Goal: Information Seeking & Learning: Compare options

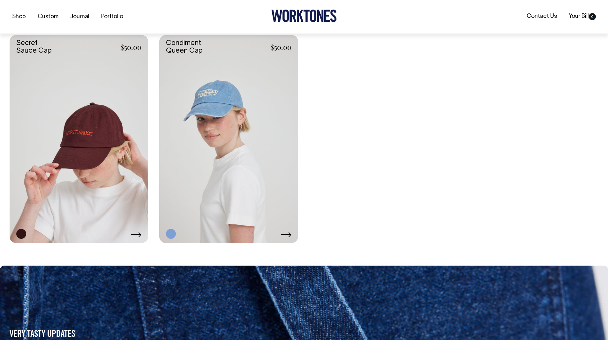
scroll to position [1467, 0]
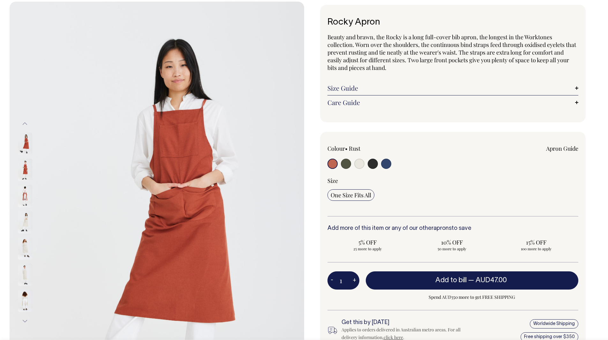
scroll to position [32, 0]
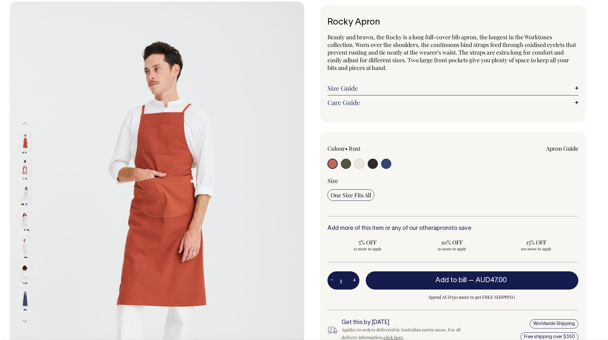
click at [25, 169] on img at bounding box center [25, 170] width 14 height 22
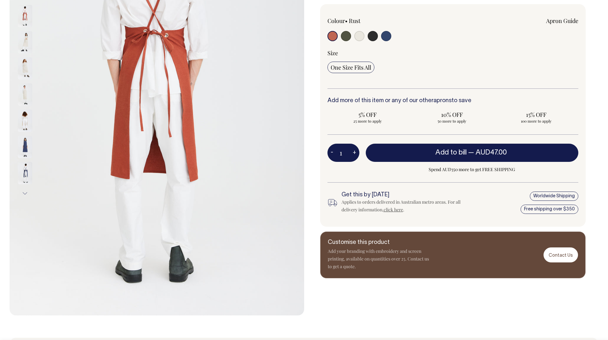
scroll to position [159, 0]
click at [569, 19] on link "Apron Guide" at bounding box center [562, 21] width 32 height 8
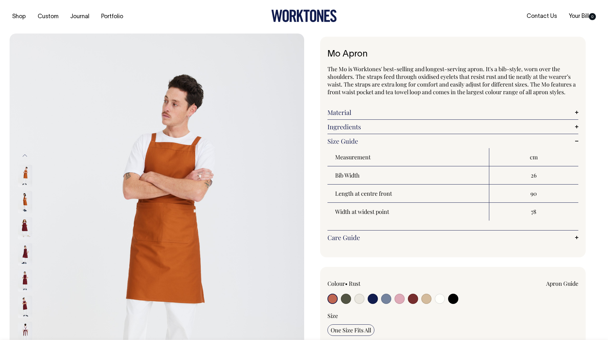
click at [28, 243] on img at bounding box center [25, 254] width 14 height 22
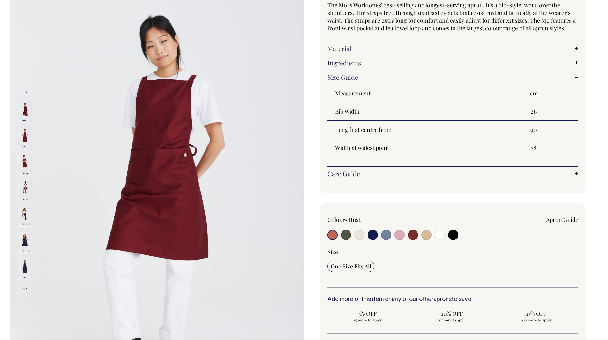
click at [26, 189] on img at bounding box center [25, 190] width 14 height 22
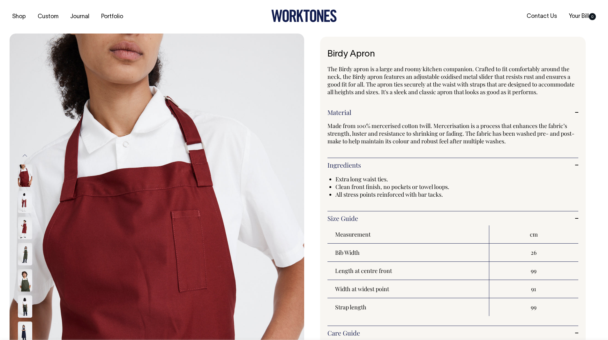
select select "Burgundy"
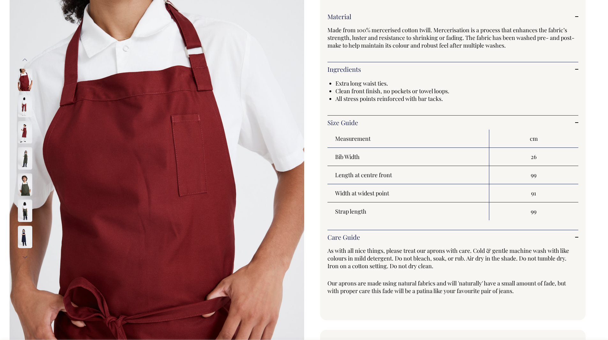
scroll to position [96, 0]
click at [28, 104] on img at bounding box center [25, 106] width 14 height 22
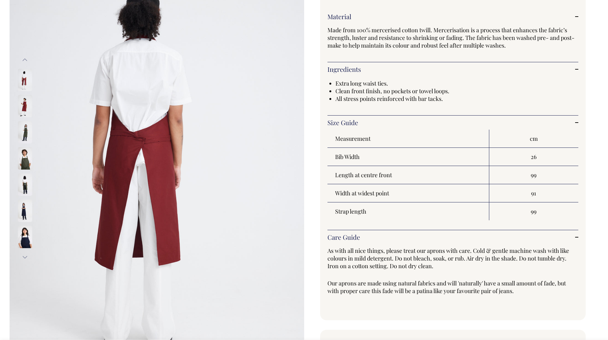
click at [26, 108] on img at bounding box center [25, 106] width 14 height 22
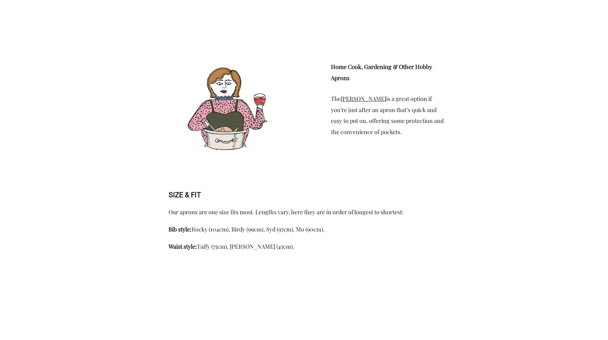
scroll to position [1180, 0]
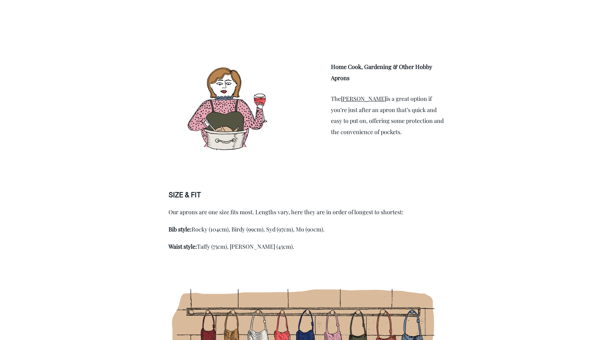
click at [348, 101] on link "Bobby" at bounding box center [363, 99] width 45 height 8
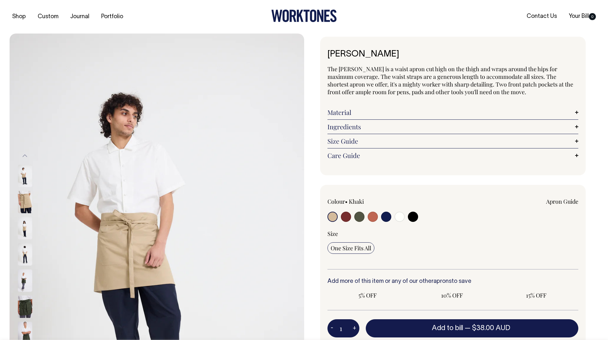
radio input "true"
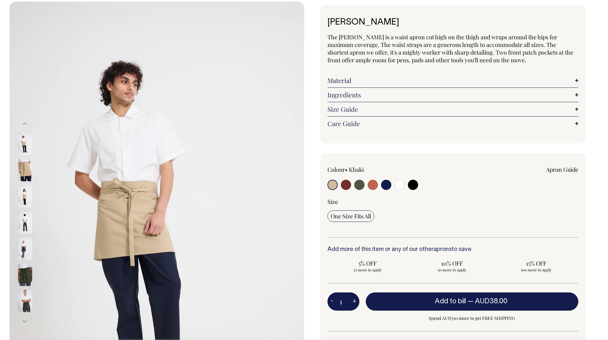
scroll to position [32, 0]
drag, startPoint x: 378, startPoint y: 183, endPoint x: 374, endPoint y: 184, distance: 4.0
click at [377, 183] on div at bounding box center [377, 186] width 100 height 12
click at [372, 184] on input "radio" at bounding box center [372, 185] width 10 height 10
radio input "true"
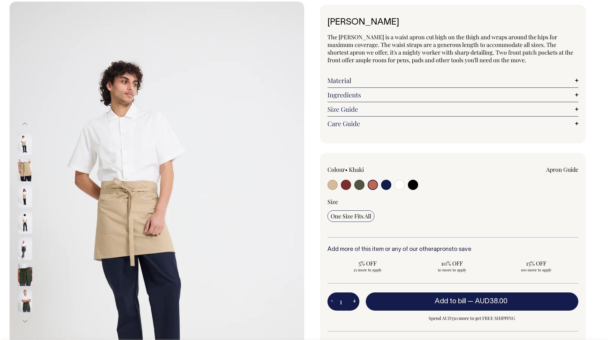
radio input "true"
select select "Rust"
